Goal: Obtain resource: Obtain resource

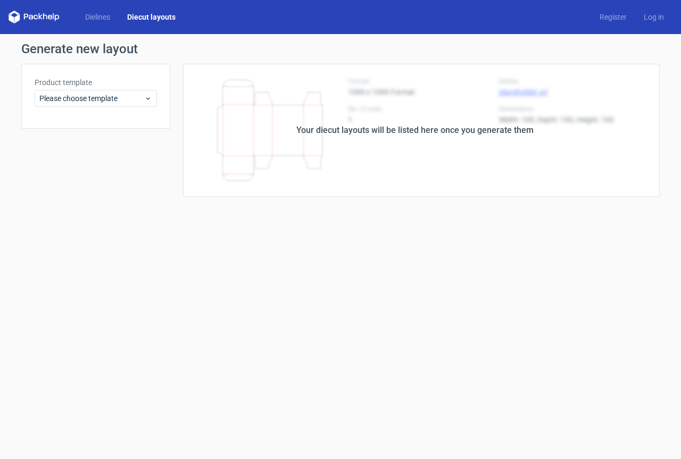
drag, startPoint x: 142, startPoint y: 14, endPoint x: 71, endPoint y: 21, distance: 71.1
click at [140, 14] on link "Diecut layouts" at bounding box center [151, 17] width 65 height 11
click at [71, 21] on div "Dielines Diecut layouts" at bounding box center [97, 17] width 176 height 13
click at [96, 16] on link "Dielines" at bounding box center [98, 17] width 42 height 11
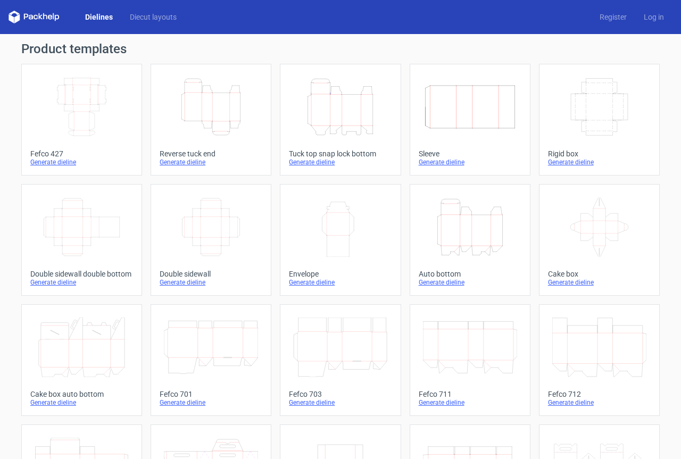
click at [176, 89] on icon "Height Depth Width" at bounding box center [211, 107] width 94 height 60
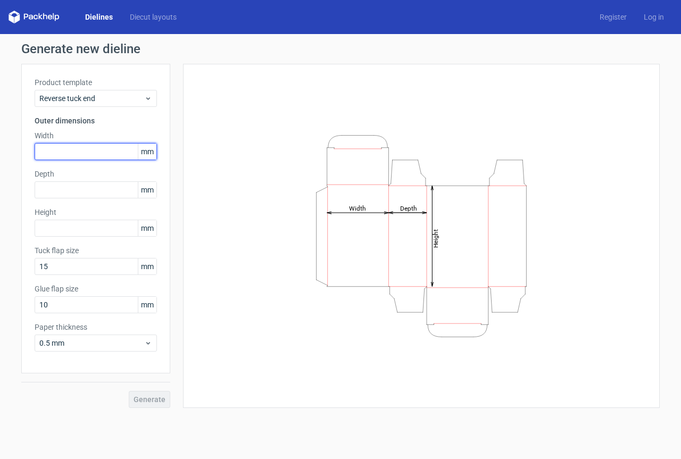
click at [68, 147] on input "text" at bounding box center [96, 151] width 122 height 17
type input "240"
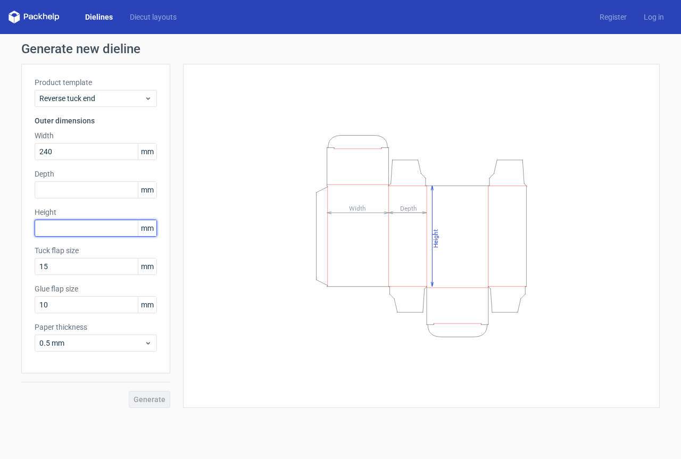
click at [78, 234] on input "text" at bounding box center [96, 228] width 122 height 17
type input "170"
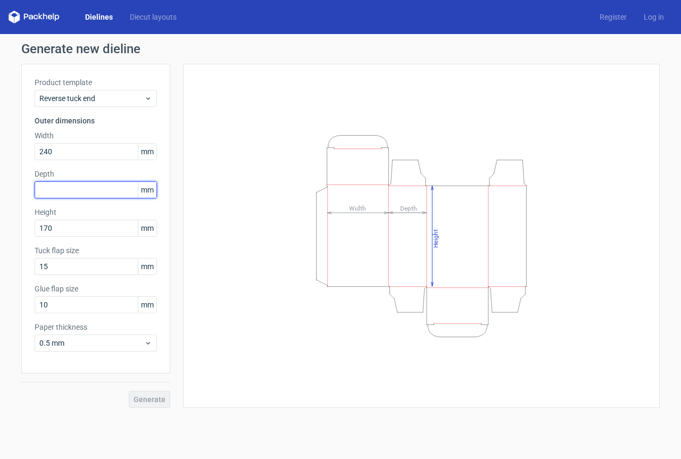
click at [65, 191] on input "text" at bounding box center [96, 189] width 122 height 17
type input "100"
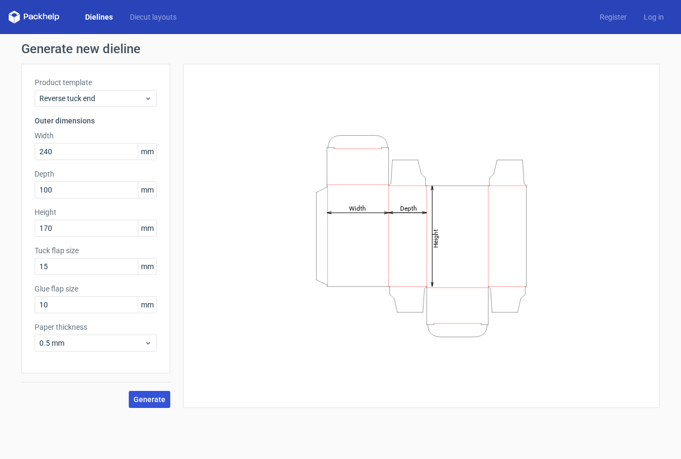
click at [135, 398] on button "Generate" at bounding box center [149, 399] width 41 height 17
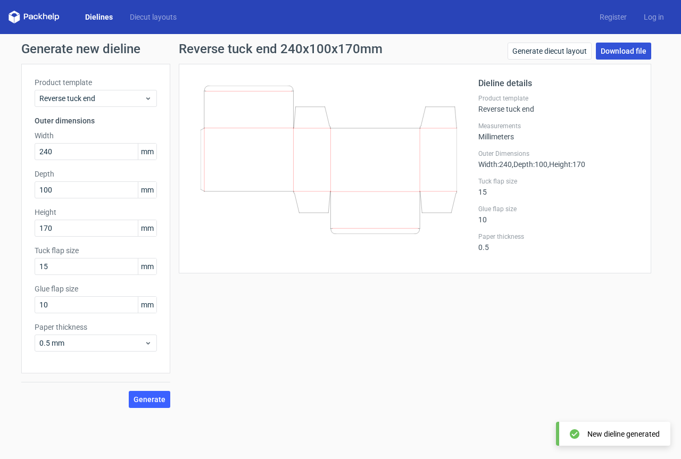
click at [635, 53] on link "Download file" at bounding box center [623, 51] width 55 height 17
